Goal: Transaction & Acquisition: Purchase product/service

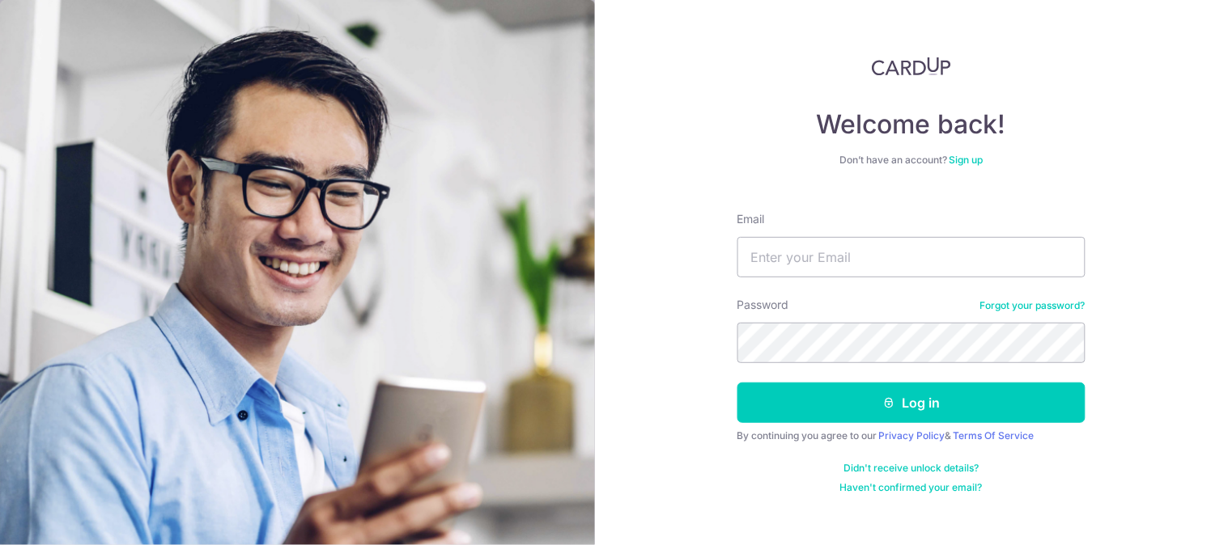
type input "[EMAIL_ADDRESS][DOMAIN_NAME]"
click at [737, 383] on button "Log in" at bounding box center [911, 403] width 348 height 40
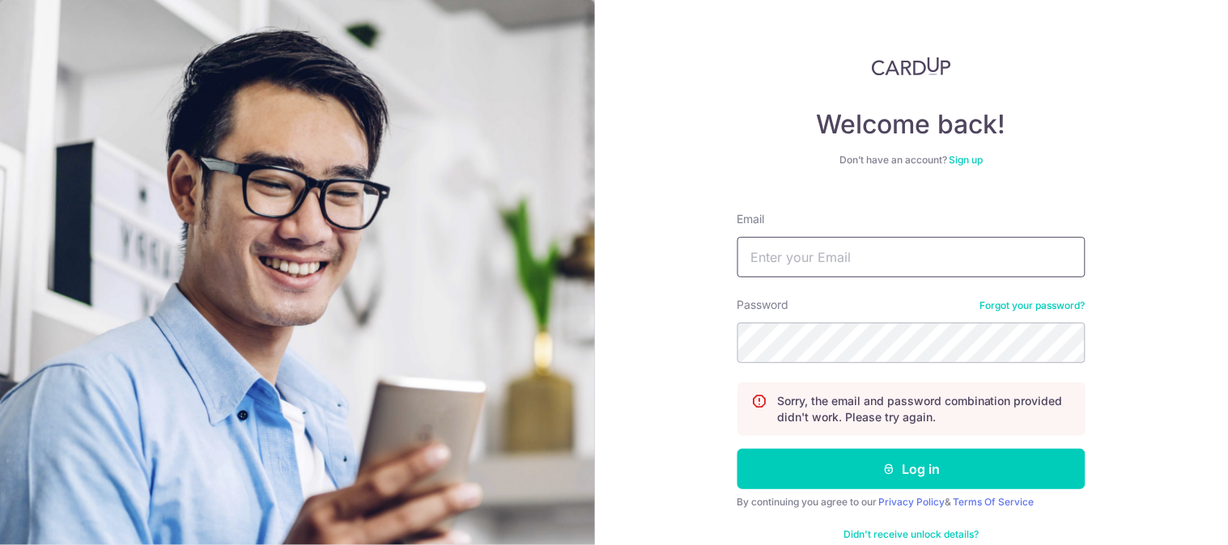
click at [796, 257] on input "Email" at bounding box center [911, 257] width 348 height 40
type input "[EMAIL_ADDRESS][DOMAIN_NAME]"
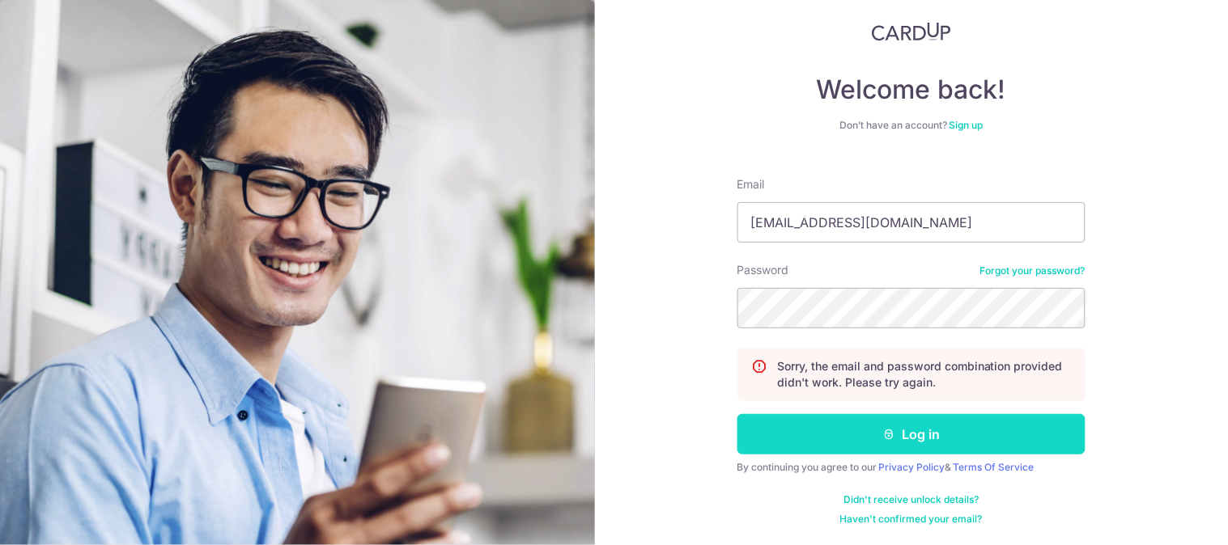
click at [864, 423] on button "Log in" at bounding box center [911, 434] width 348 height 40
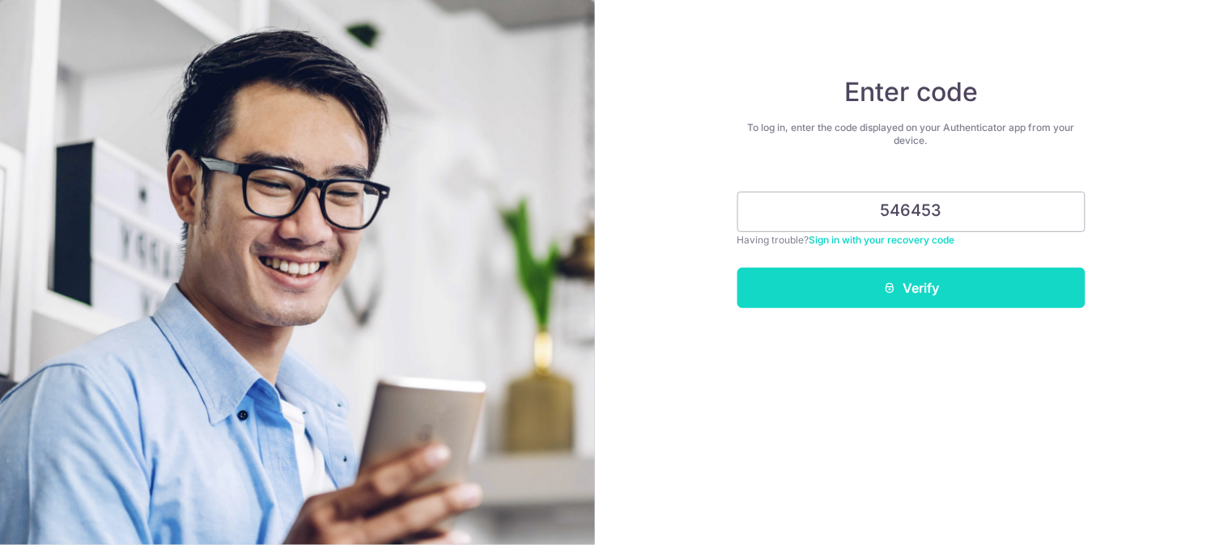
type input "546453"
click at [958, 285] on button "Verify" at bounding box center [911, 288] width 348 height 40
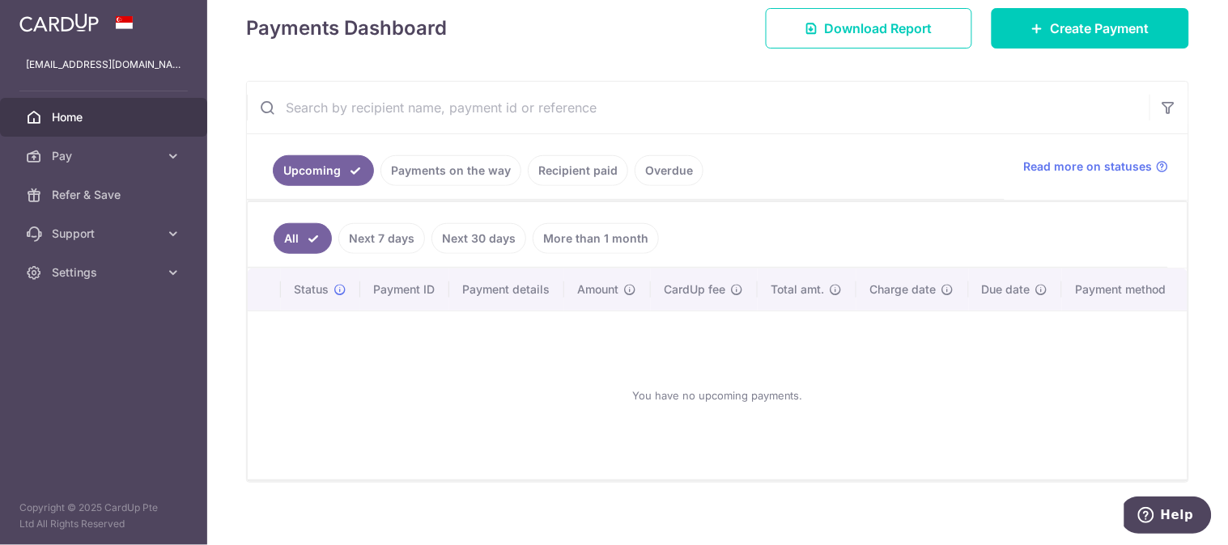
scroll to position [246, 0]
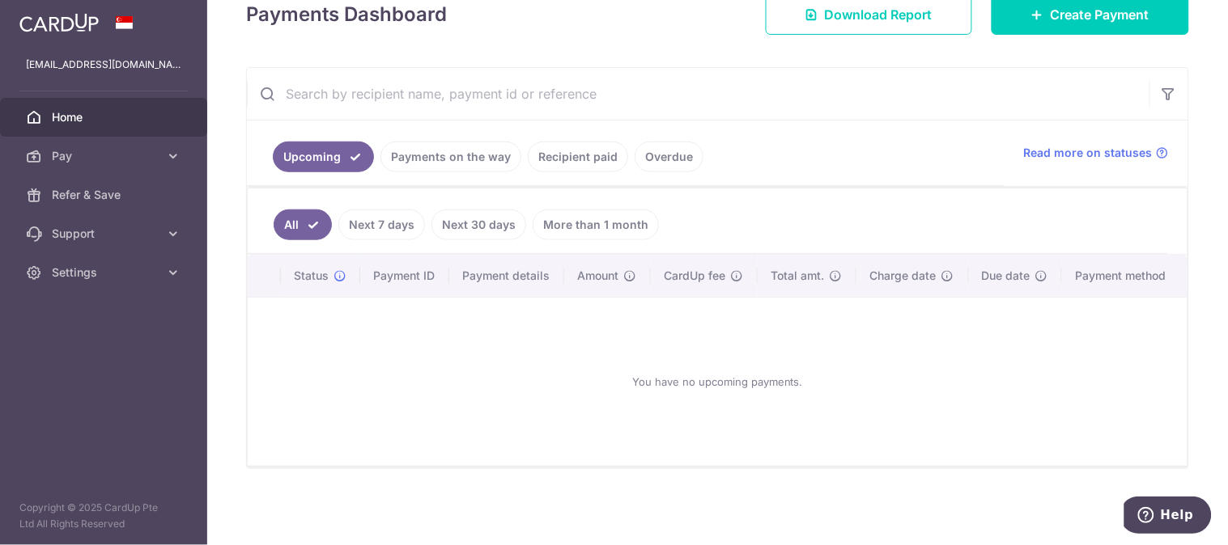
click at [563, 152] on link "Recipient paid" at bounding box center [578, 157] width 100 height 31
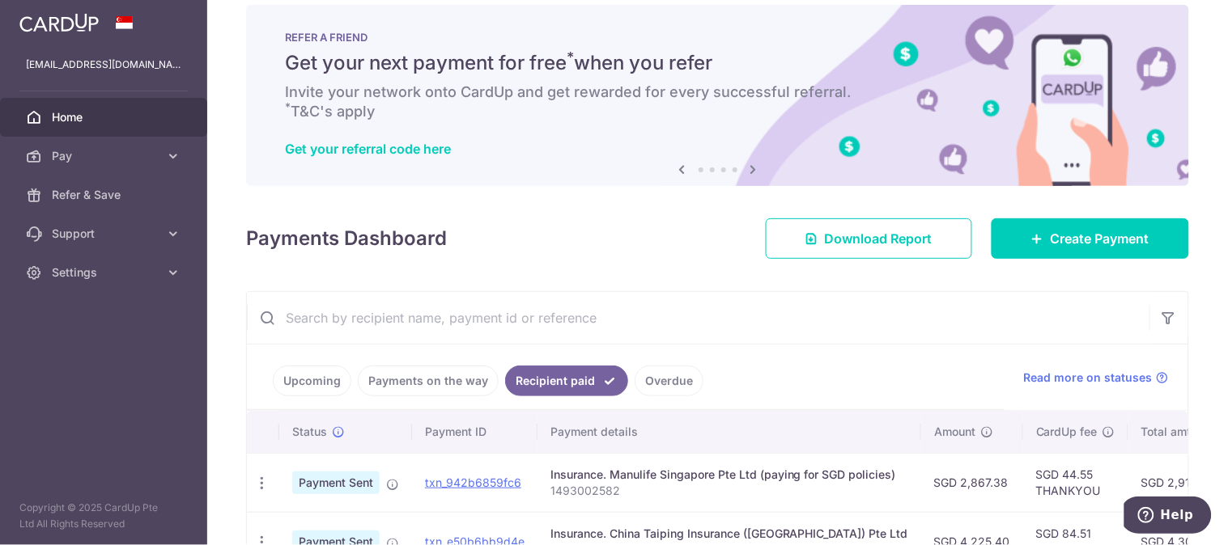
scroll to position [0, 0]
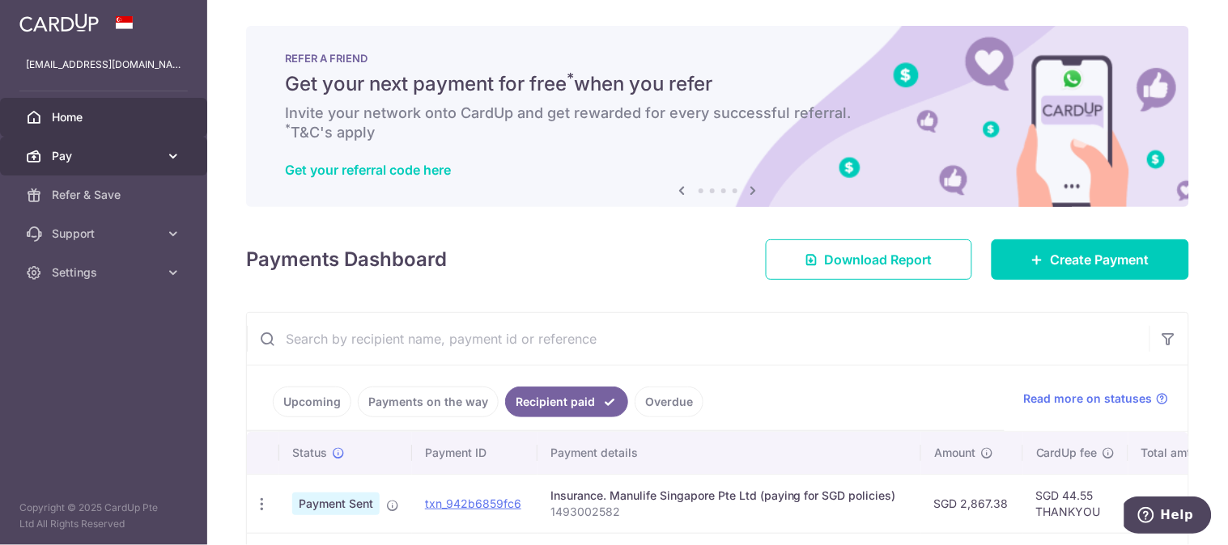
click at [117, 156] on span "Pay" at bounding box center [105, 156] width 107 height 16
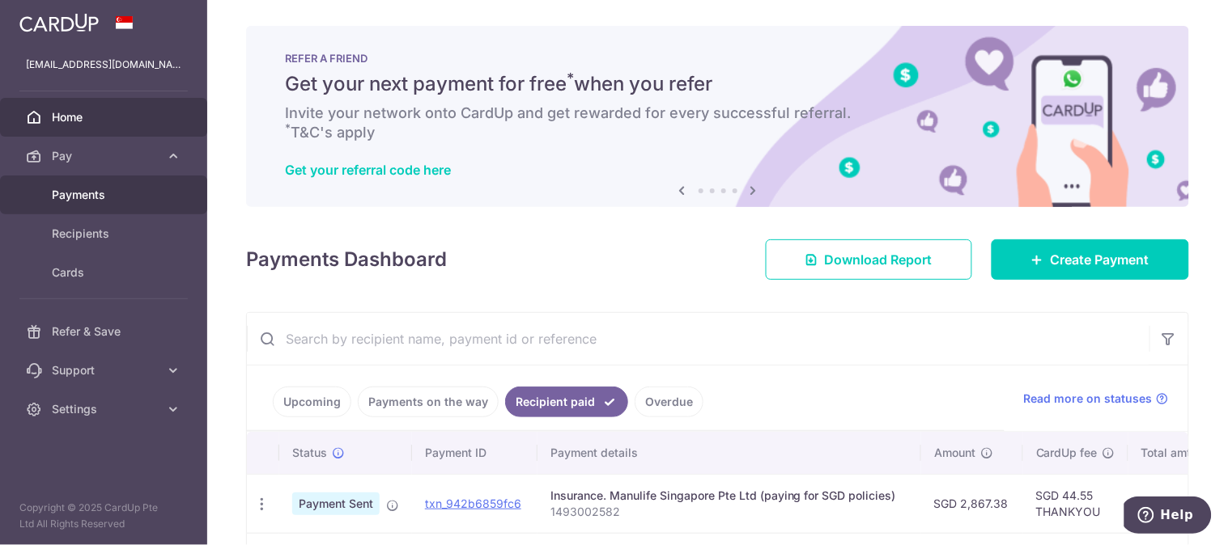
click at [100, 191] on span "Payments" at bounding box center [105, 195] width 107 height 16
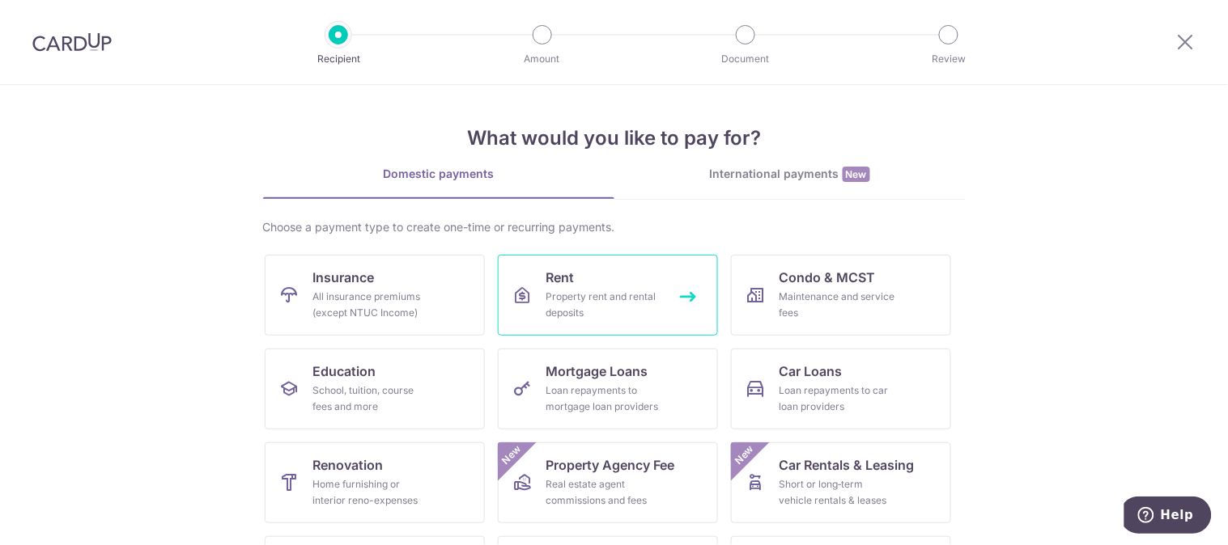
click at [634, 314] on div "Property rent and rental deposits" at bounding box center [604, 305] width 117 height 32
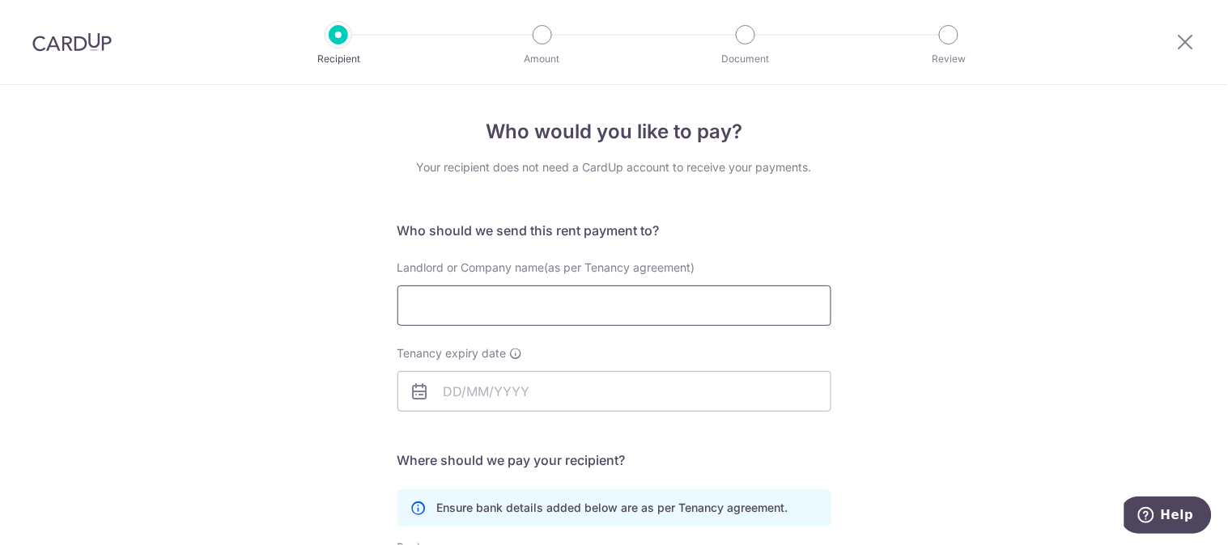
click at [512, 309] on input "Landlord or Company name(as per Tenancy agreement)" at bounding box center [614, 306] width 434 height 40
click at [516, 303] on input "Landlord or Company name(as per Tenancy agreement)" at bounding box center [614, 306] width 434 height 40
type input "Ng Guek Ngoh"
click at [510, 391] on input "Tenancy expiry date" at bounding box center [614, 391] width 434 height 40
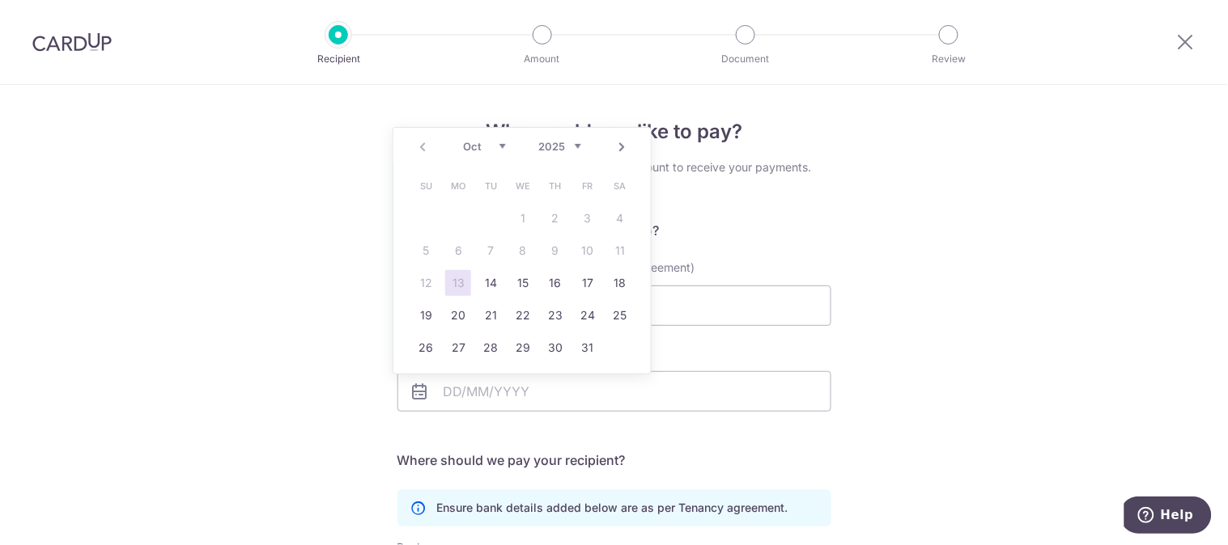
click at [1139, 304] on div "Who would you like to pay? Your recipient does not need a CardUp account to rec…" at bounding box center [614, 470] width 1228 height 770
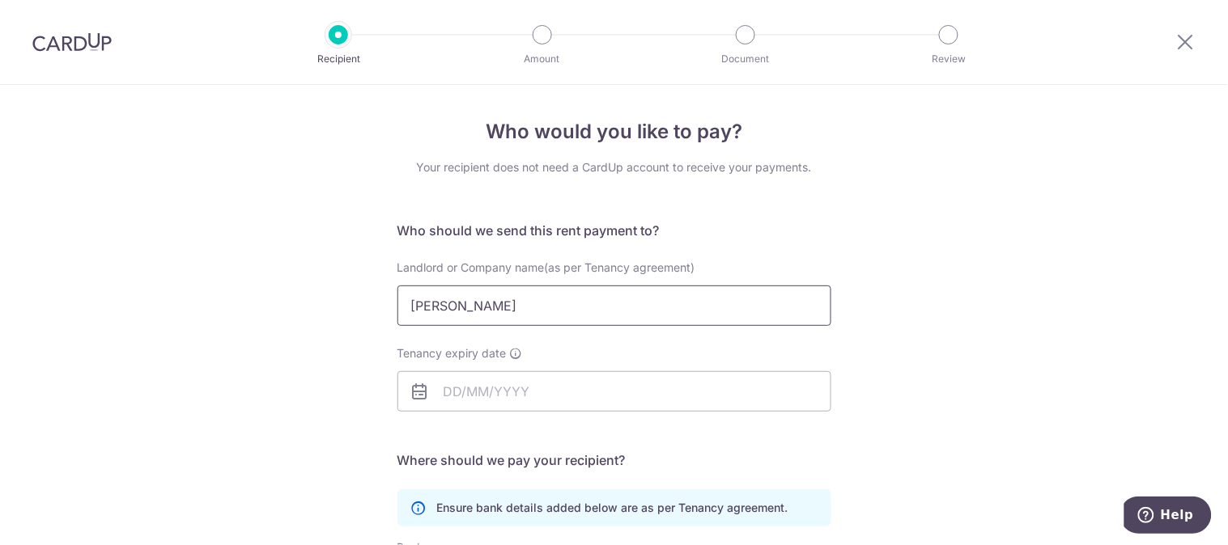
drag, startPoint x: 516, startPoint y: 299, endPoint x: 191, endPoint y: 303, distance: 325.4
click at [191, 303] on div "Who would you like to pay? Your recipient does not need a CardUp account to rec…" at bounding box center [614, 470] width 1228 height 770
click at [1182, 26] on div at bounding box center [1186, 42] width 84 height 84
click at [1187, 51] on link at bounding box center [1185, 41] width 19 height 19
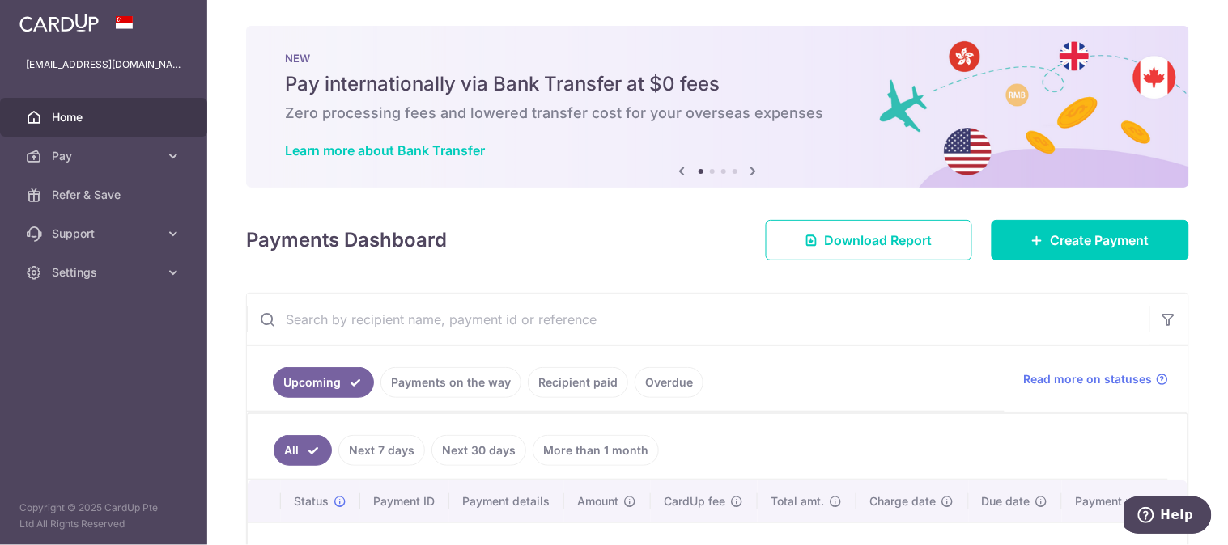
click at [57, 30] on img at bounding box center [58, 22] width 79 height 19
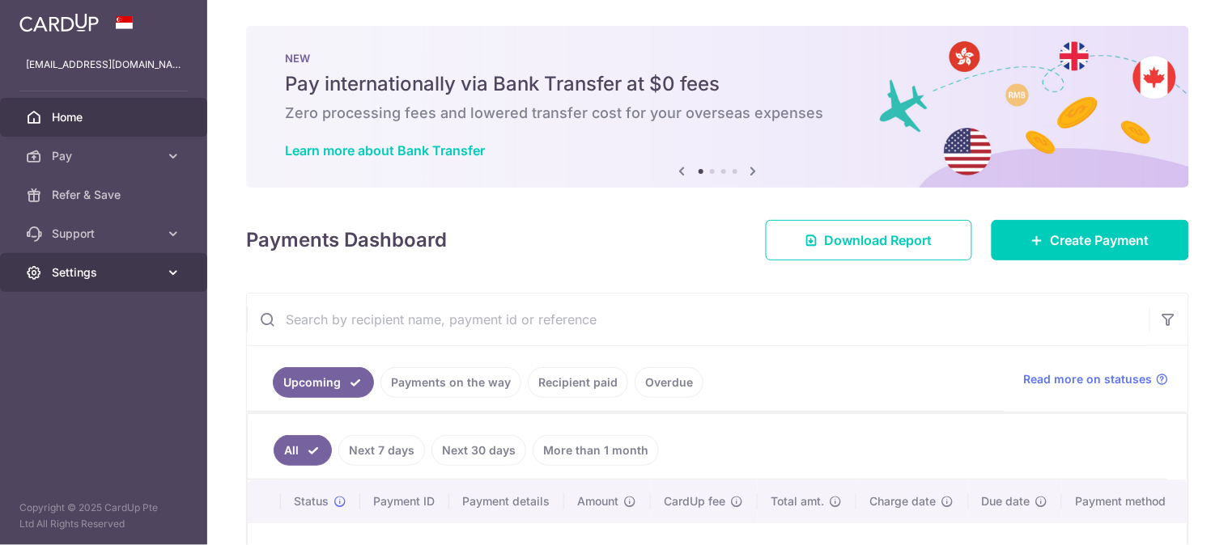
drag, startPoint x: 53, startPoint y: 45, endPoint x: 100, endPoint y: 274, distance: 233.6
click at [100, 274] on span "Settings" at bounding box center [105, 273] width 107 height 16
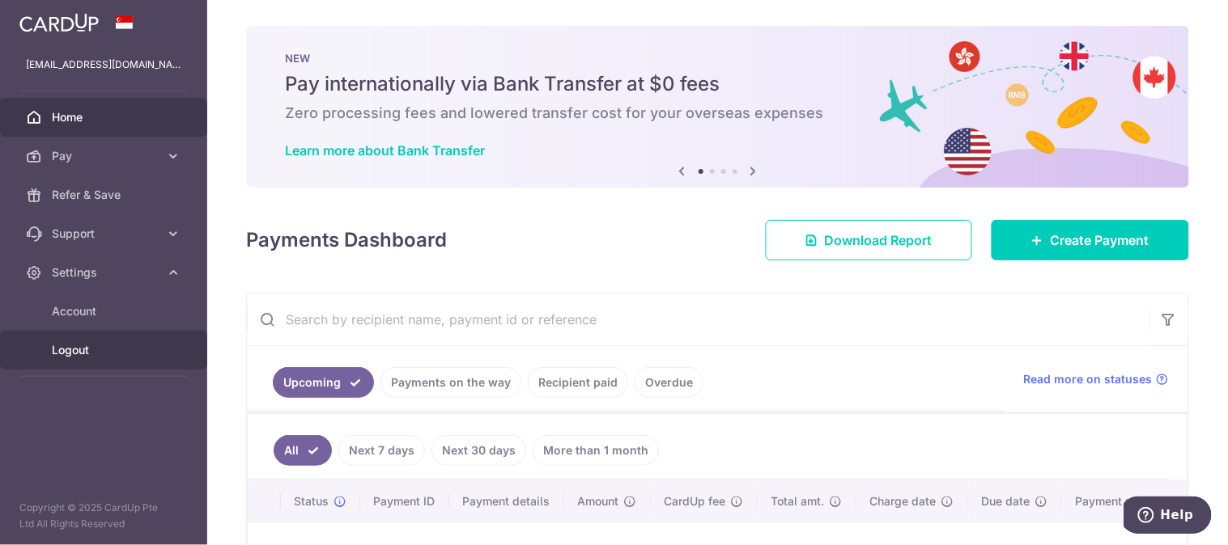
click at [71, 337] on link "Logout" at bounding box center [103, 350] width 207 height 39
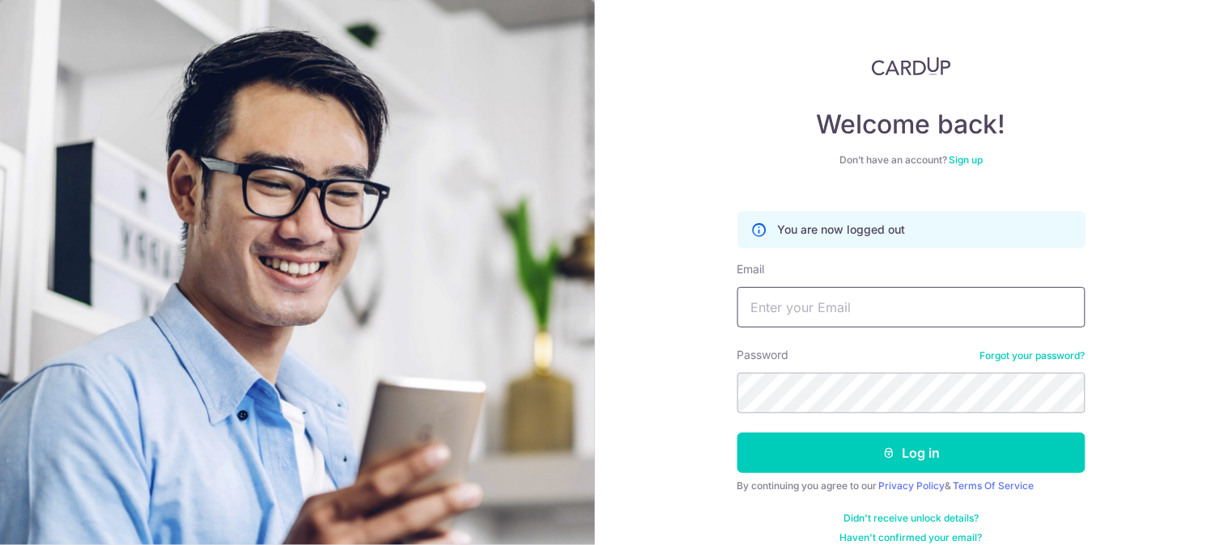
click at [763, 311] on input "Email" at bounding box center [911, 307] width 348 height 40
type input "[EMAIL_ADDRESS][DOMAIN_NAME]"
click at [1053, 354] on link "Forgot your password?" at bounding box center [1032, 356] width 105 height 13
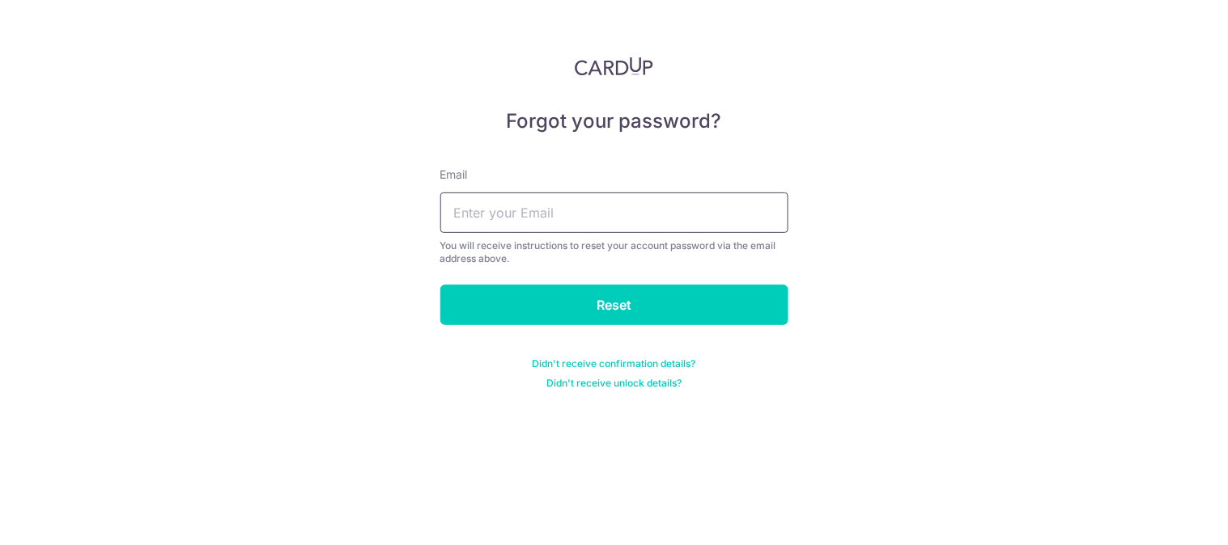
click at [742, 222] on input "text" at bounding box center [614, 213] width 348 height 40
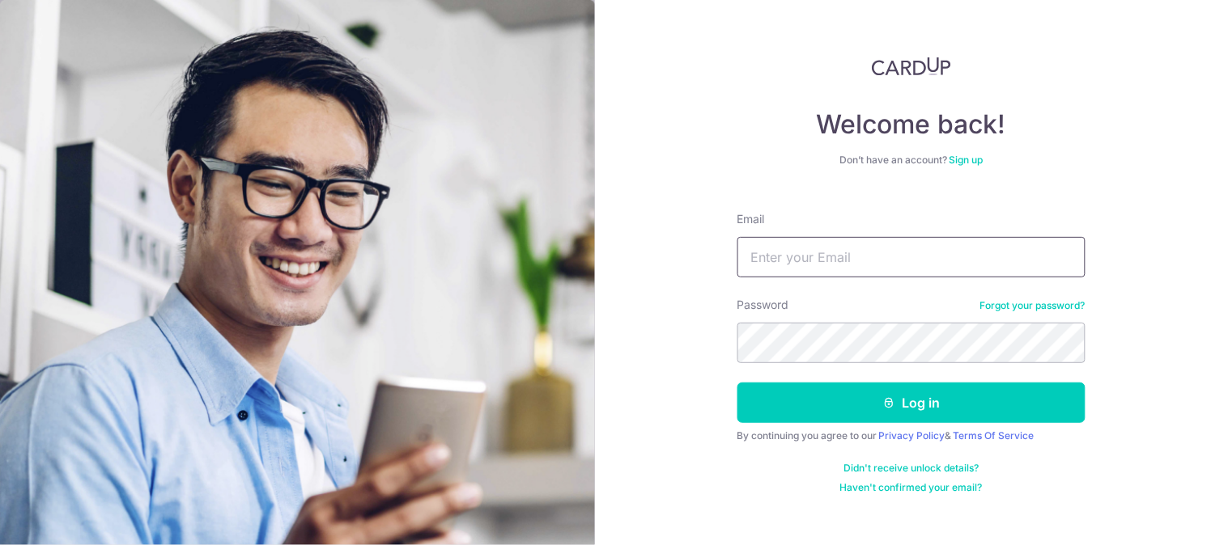
click at [924, 265] on input "Email" at bounding box center [911, 257] width 348 height 40
type input "[EMAIL_ADDRESS][DOMAIN_NAME]"
click at [1055, 303] on link "Forgot your password?" at bounding box center [1032, 305] width 105 height 13
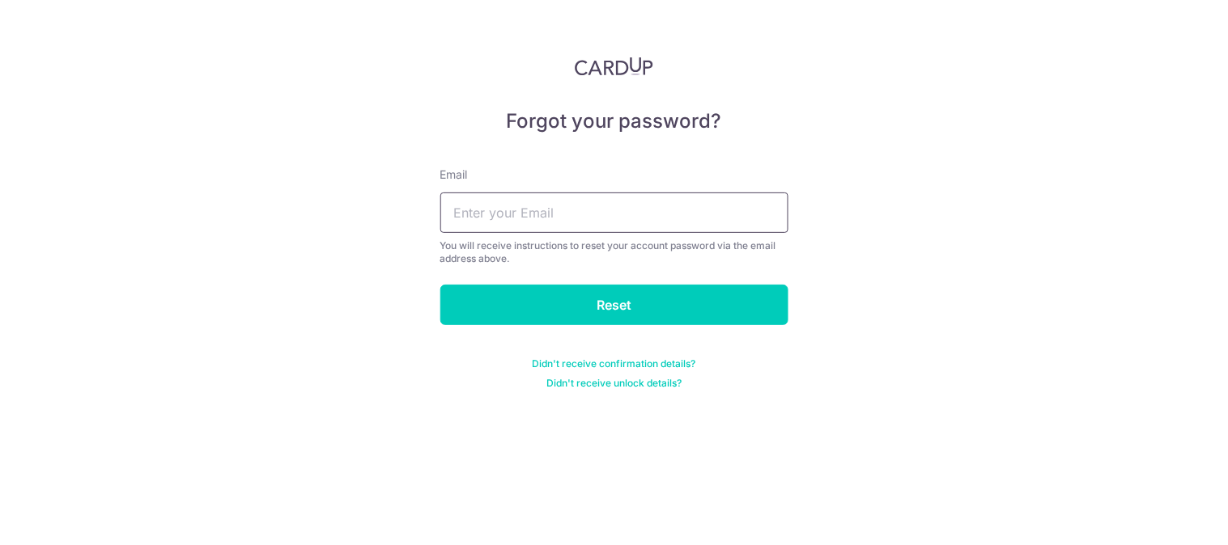
click at [644, 208] on input "text" at bounding box center [614, 213] width 348 height 40
type input "[EMAIL_ADDRESS][DOMAIN_NAME]"
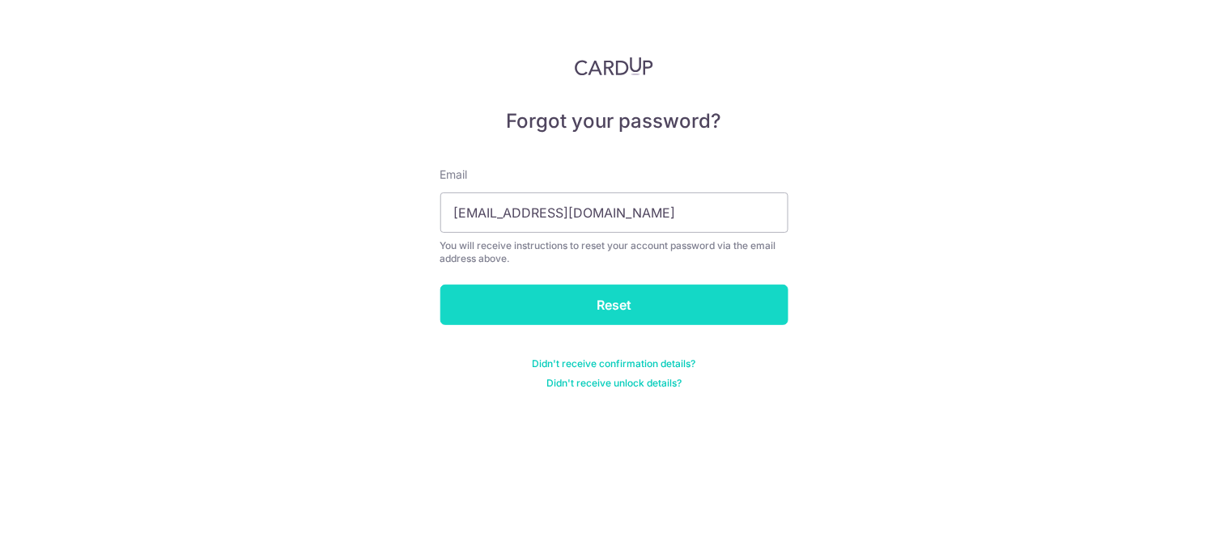
click at [567, 320] on input "Reset" at bounding box center [614, 305] width 348 height 40
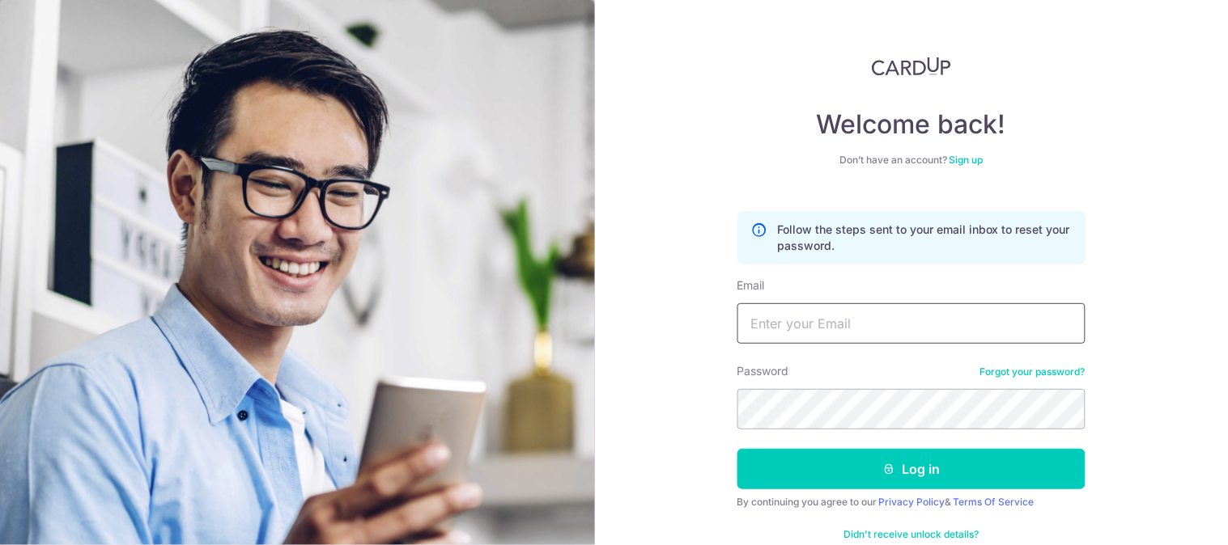
click at [853, 336] on input "Email" at bounding box center [911, 323] width 348 height 40
type input "awtammie@gmail.com"
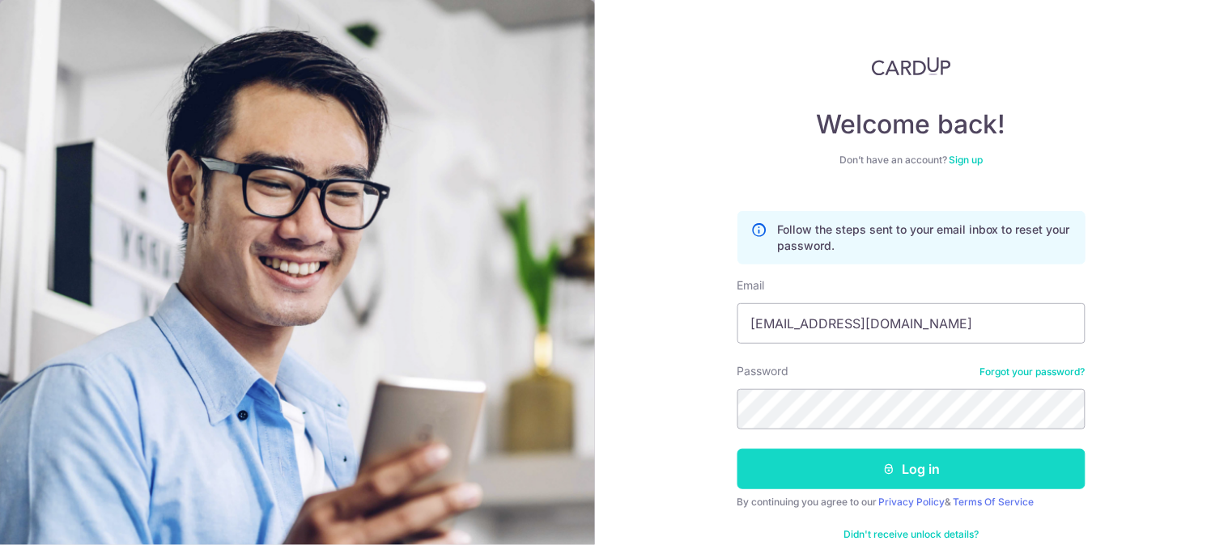
click at [919, 465] on button "Log in" at bounding box center [911, 469] width 348 height 40
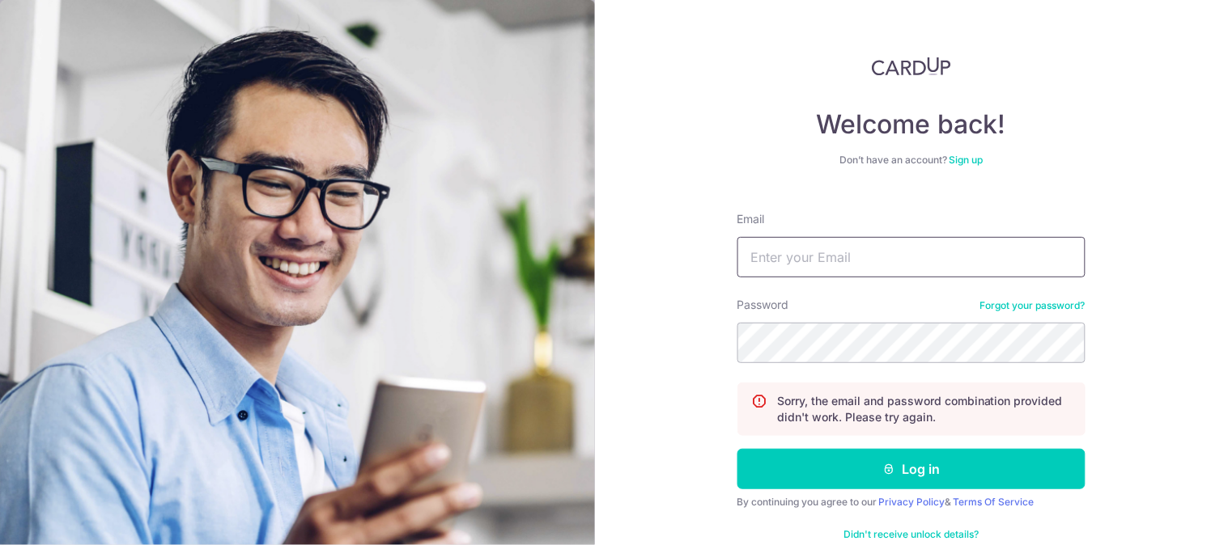
click at [883, 244] on input "Email" at bounding box center [911, 257] width 348 height 40
type input "[EMAIL_ADDRESS][DOMAIN_NAME]"
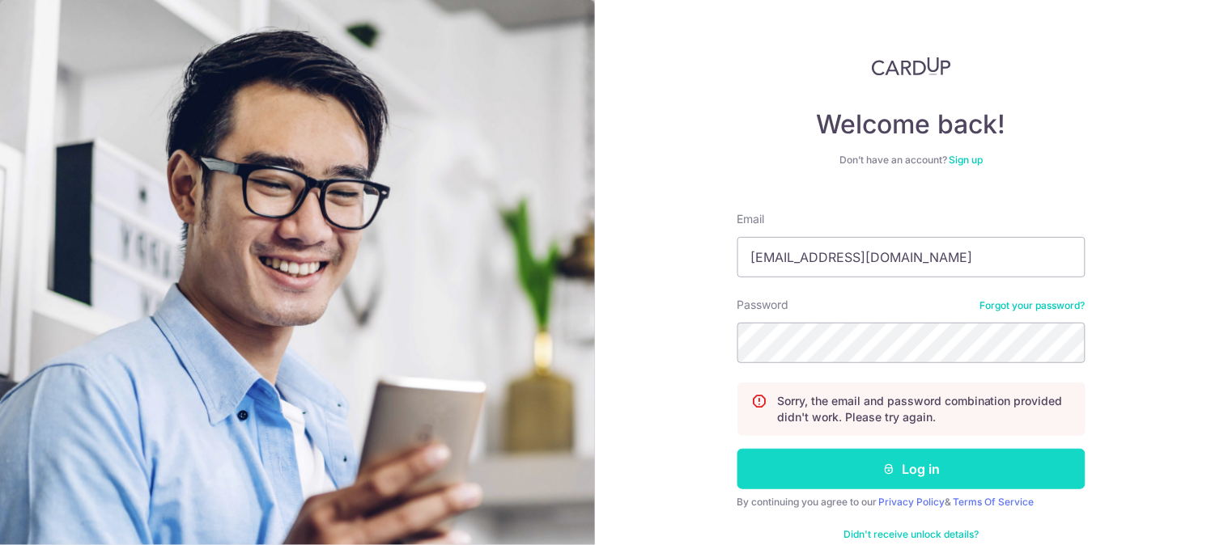
click at [875, 472] on button "Log in" at bounding box center [911, 469] width 348 height 40
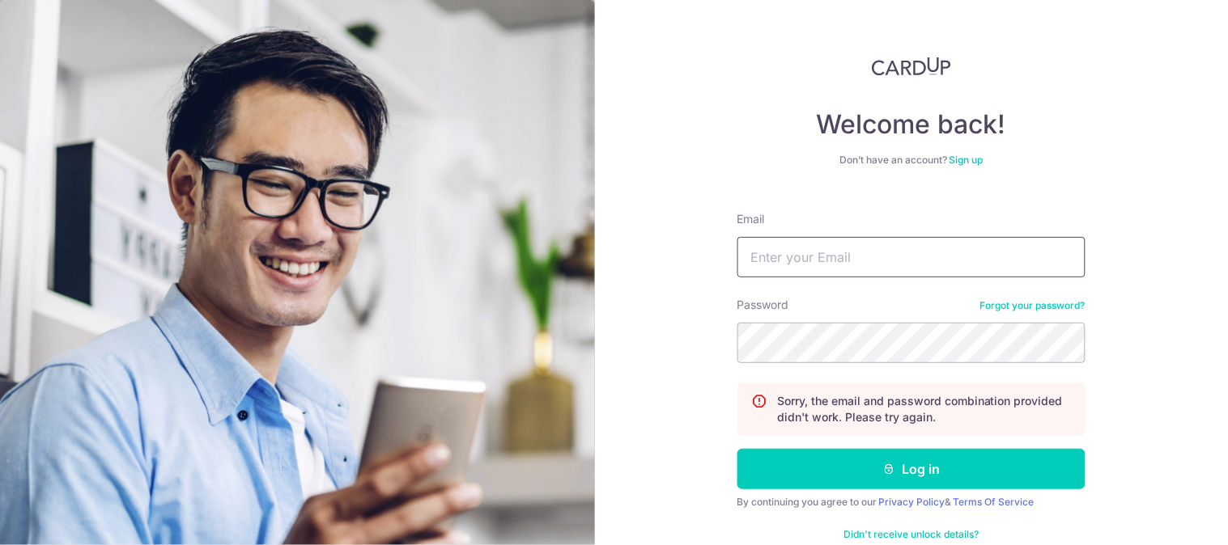
click at [935, 265] on input "Email" at bounding box center [911, 257] width 348 height 40
type input "[EMAIL_ADDRESS][DOMAIN_NAME]"
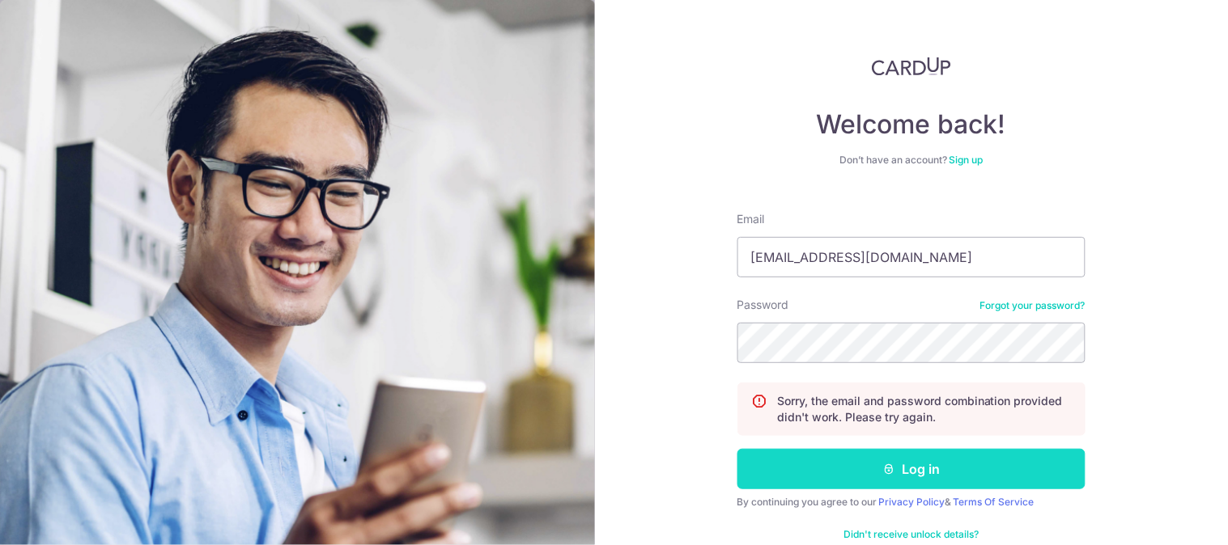
click at [916, 469] on button "Log in" at bounding box center [911, 469] width 348 height 40
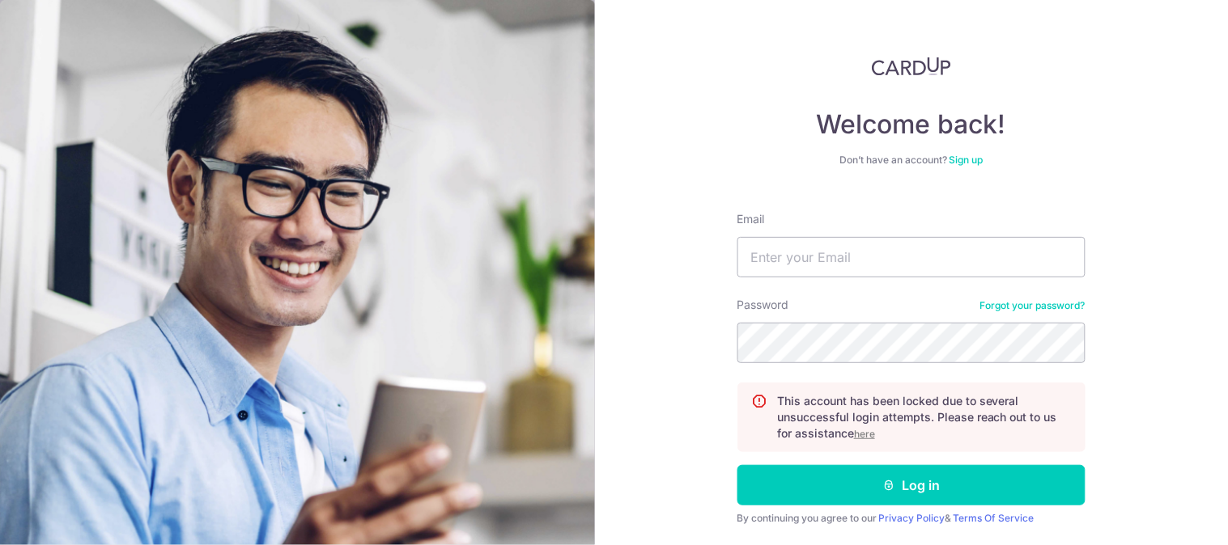
click at [863, 429] on u "here" at bounding box center [864, 434] width 21 height 12
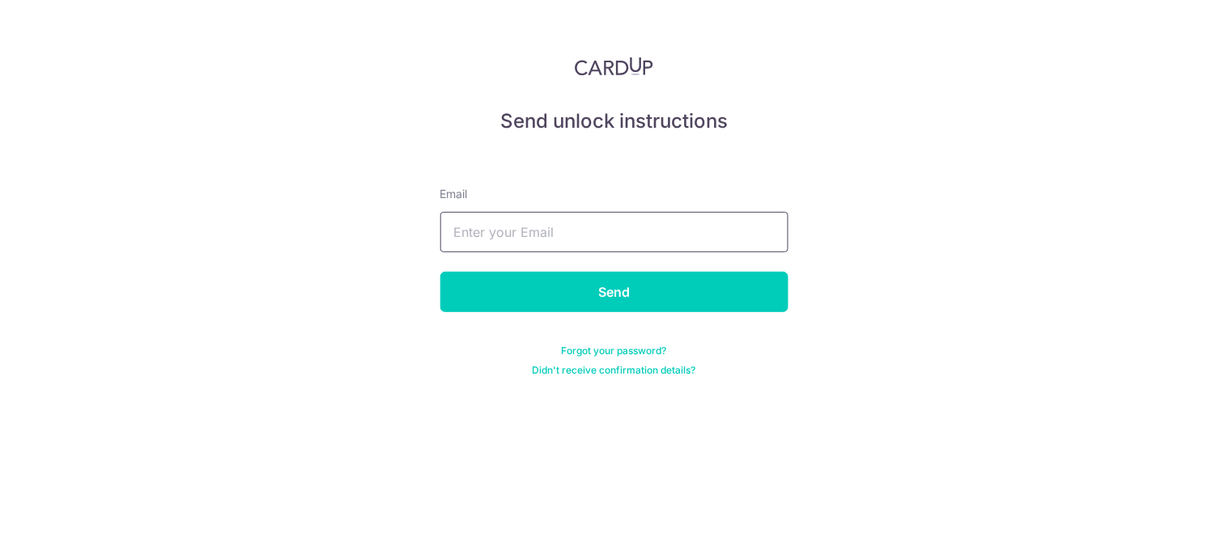
click at [592, 232] on input "text" at bounding box center [614, 232] width 348 height 40
type input "[EMAIL_ADDRESS][DOMAIN_NAME]"
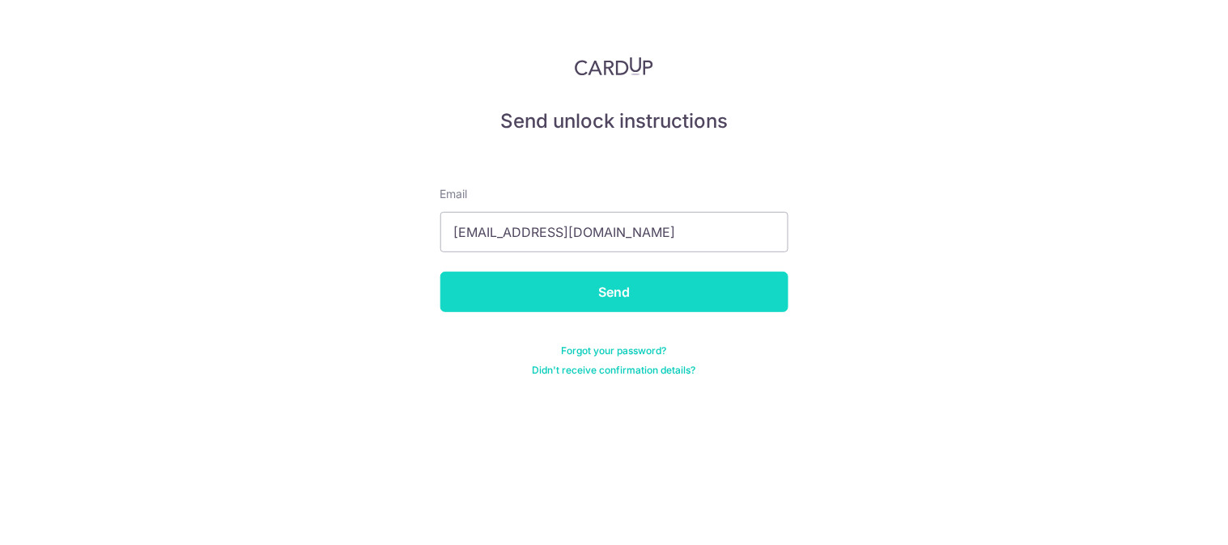
click at [589, 289] on input "Send" at bounding box center [614, 292] width 348 height 40
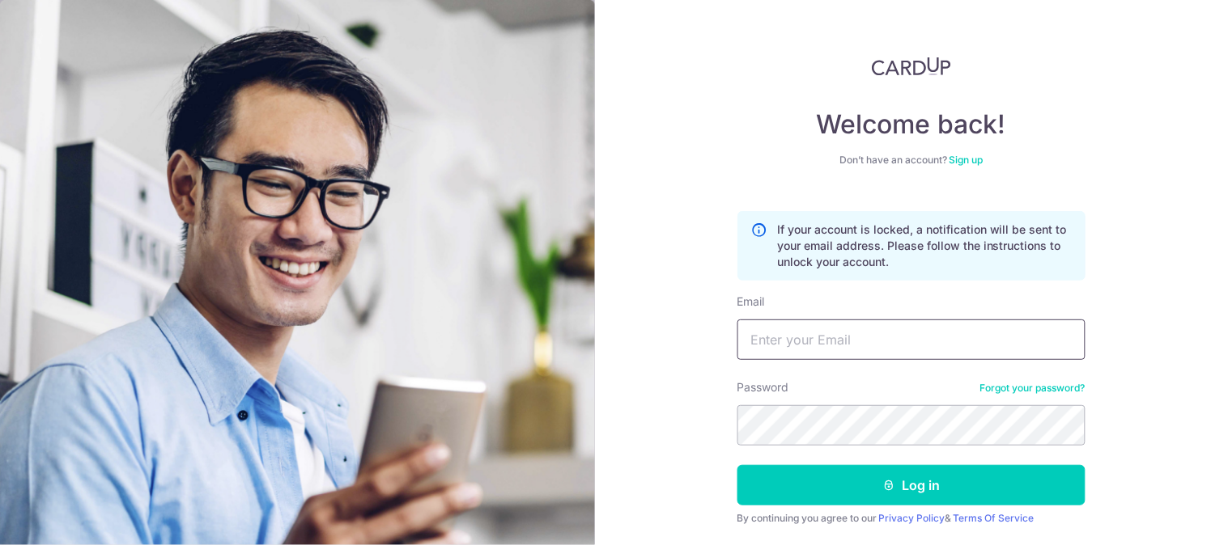
click at [1032, 329] on input "Email" at bounding box center [911, 340] width 348 height 40
type input "[EMAIL_ADDRESS][DOMAIN_NAME]"
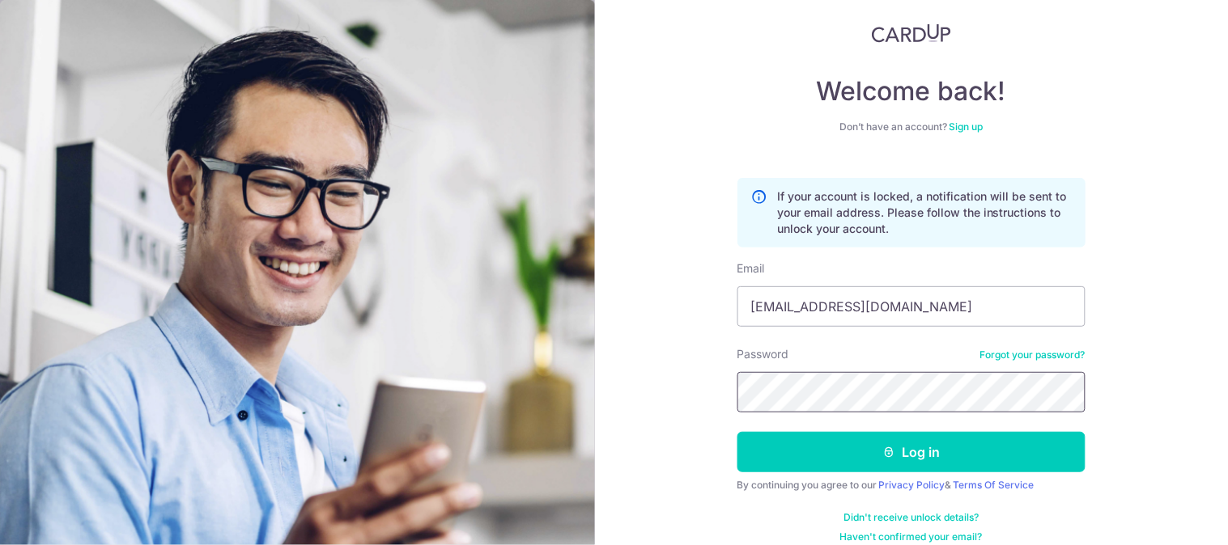
scroll to position [51, 0]
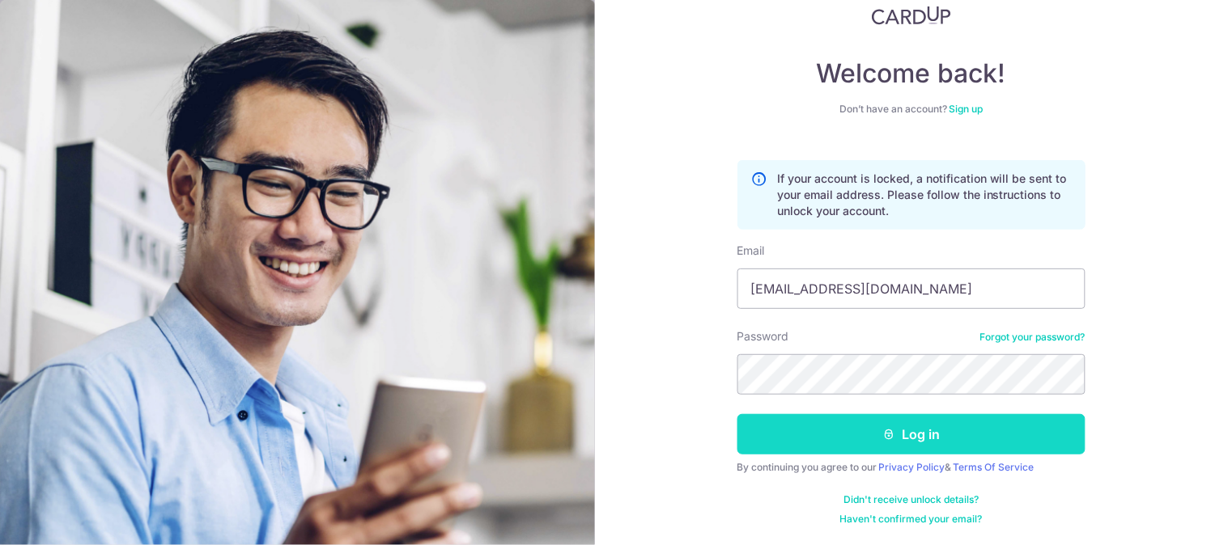
click at [861, 424] on button "Log in" at bounding box center [911, 434] width 348 height 40
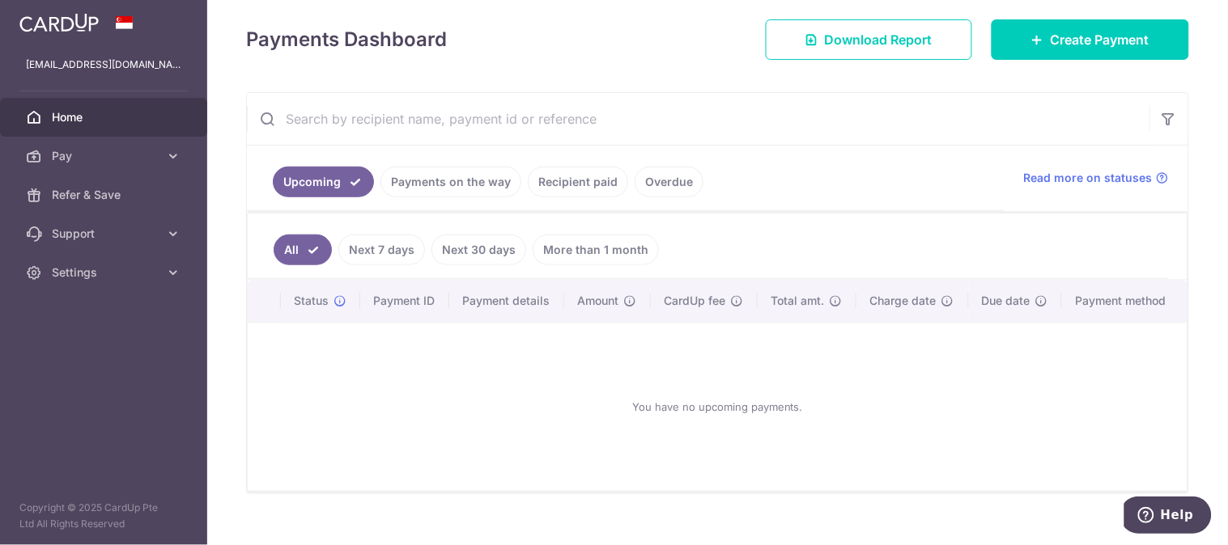
scroll to position [246, 0]
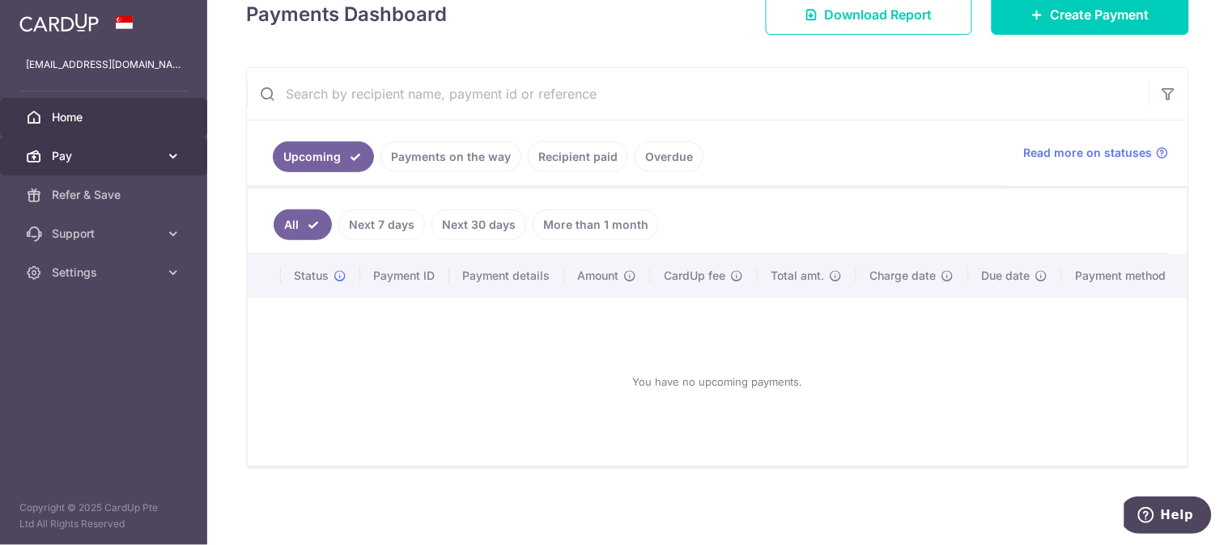
click at [108, 150] on span "Pay" at bounding box center [105, 156] width 107 height 16
